Goal: Transaction & Acquisition: Register for event/course

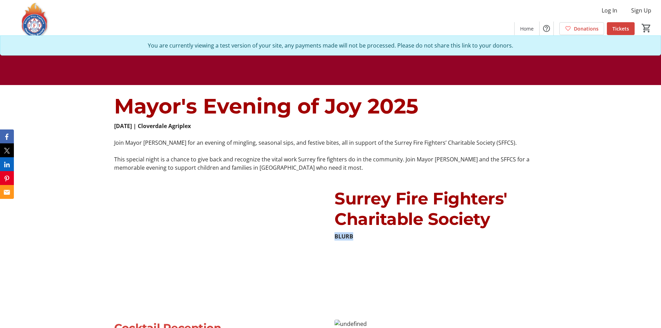
scroll to position [243, 0]
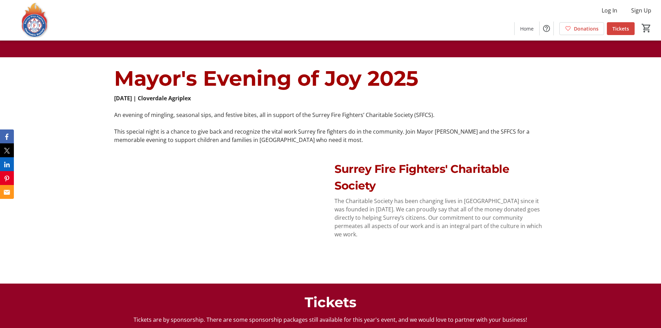
scroll to position [174, 0]
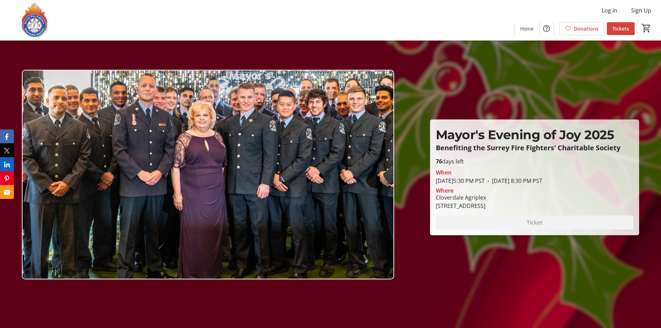
click at [501, 132] on p "Mayor's Evening of Joy 2025" at bounding box center [535, 134] width 198 height 19
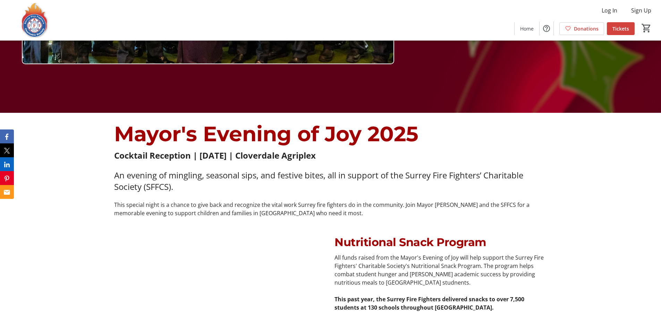
scroll to position [278, 0]
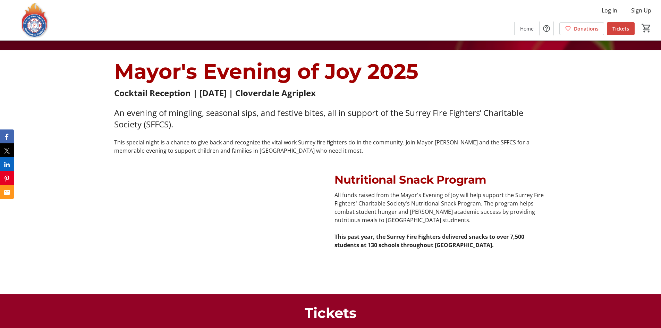
click at [569, 228] on div "Nutritional Snack Program All funds raised from the Mayor's Evening of Joy will…" at bounding box center [330, 228] width 661 height 131
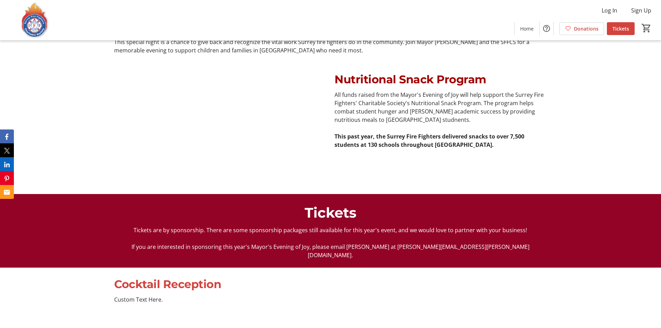
scroll to position [312, 0]
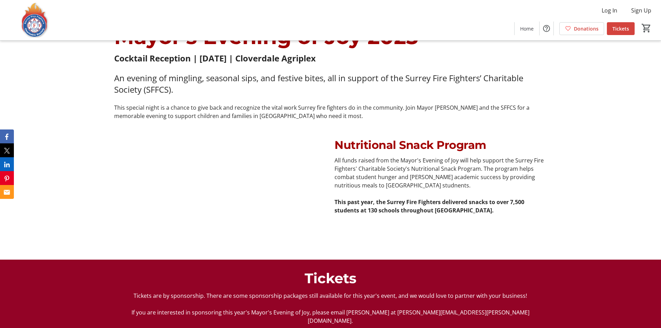
scroll to position [382, 0]
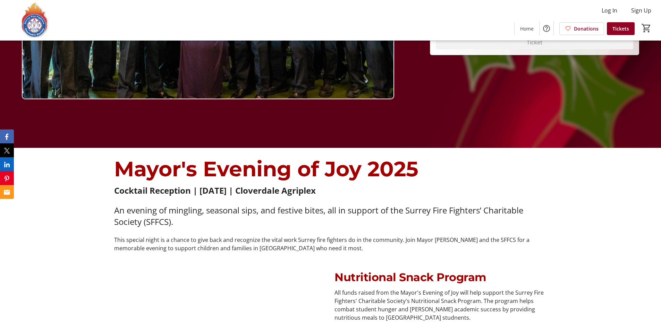
scroll to position [243, 0]
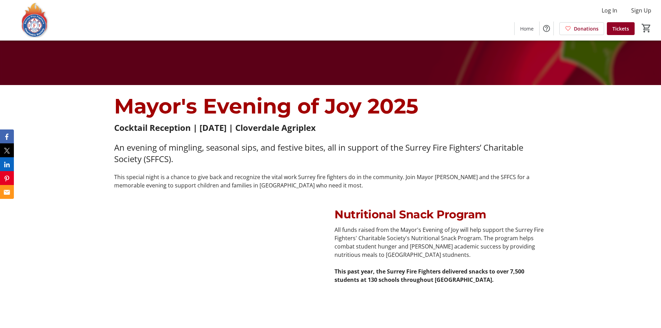
drag, startPoint x: 507, startPoint y: 220, endPoint x: 536, endPoint y: 199, distance: 36.1
click at [531, 200] on div "Nutritional Snack Program All funds raised from the Mayor's Evening of Joy will…" at bounding box center [330, 263] width 661 height 131
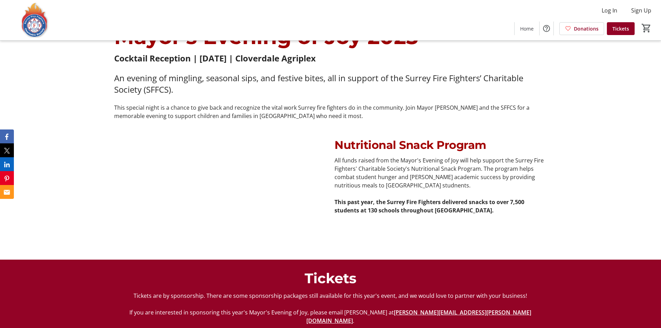
click at [444, 257] on div "Nutritional Snack Program All funds raised from the Mayor's Evening of Joy will…" at bounding box center [330, 193] width 661 height 131
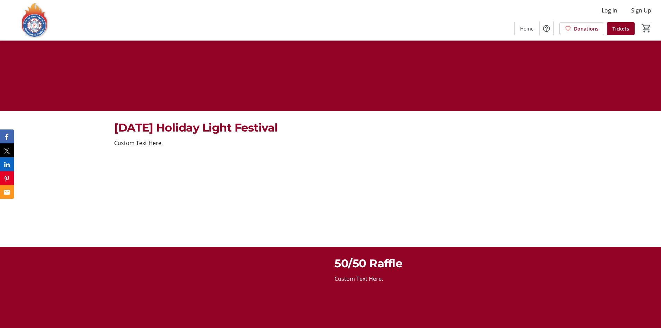
scroll to position [833, 0]
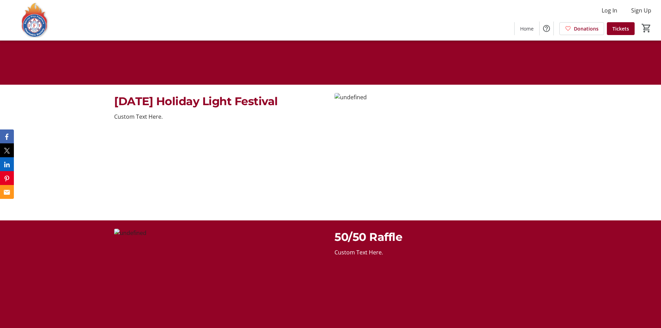
click at [124, 112] on div "Custom Text Here." at bounding box center [220, 116] width 212 height 8
click at [128, 112] on div "Custom Text Here." at bounding box center [220, 116] width 212 height 8
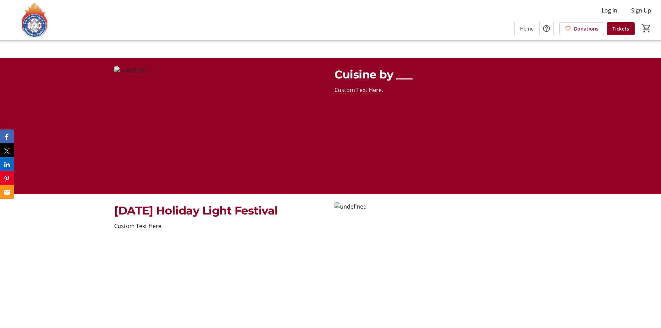
scroll to position [798, 0]
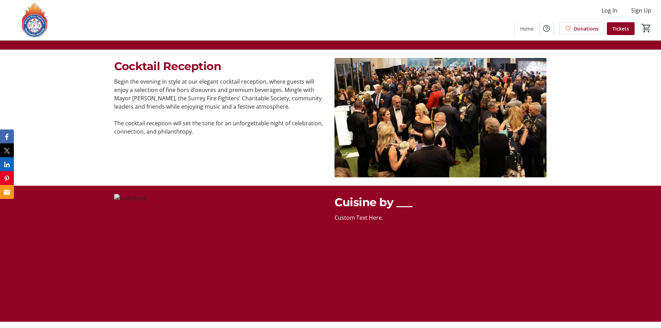
scroll to position [590, 0]
